Goal: Transaction & Acquisition: Subscribe to service/newsletter

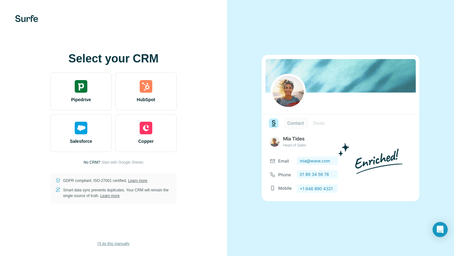
click at [107, 244] on span "I’ll do this manually" at bounding box center [113, 244] width 32 height 6
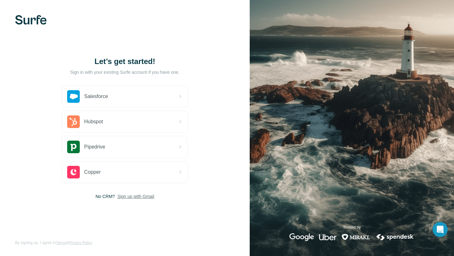
click at [141, 198] on span "Sign up with Gmail" at bounding box center [135, 196] width 37 height 6
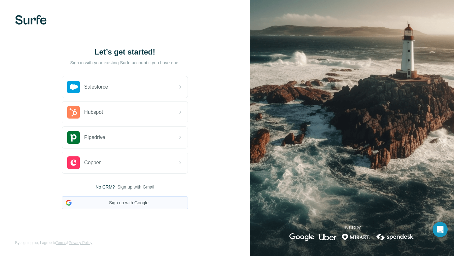
click at [142, 202] on button "Sign up with Google" at bounding box center [125, 203] width 126 height 13
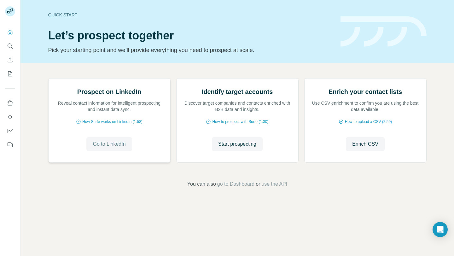
click at [123, 148] on span "Go to LinkedIn" at bounding box center [109, 144] width 33 height 8
